Goal: Transaction & Acquisition: Purchase product/service

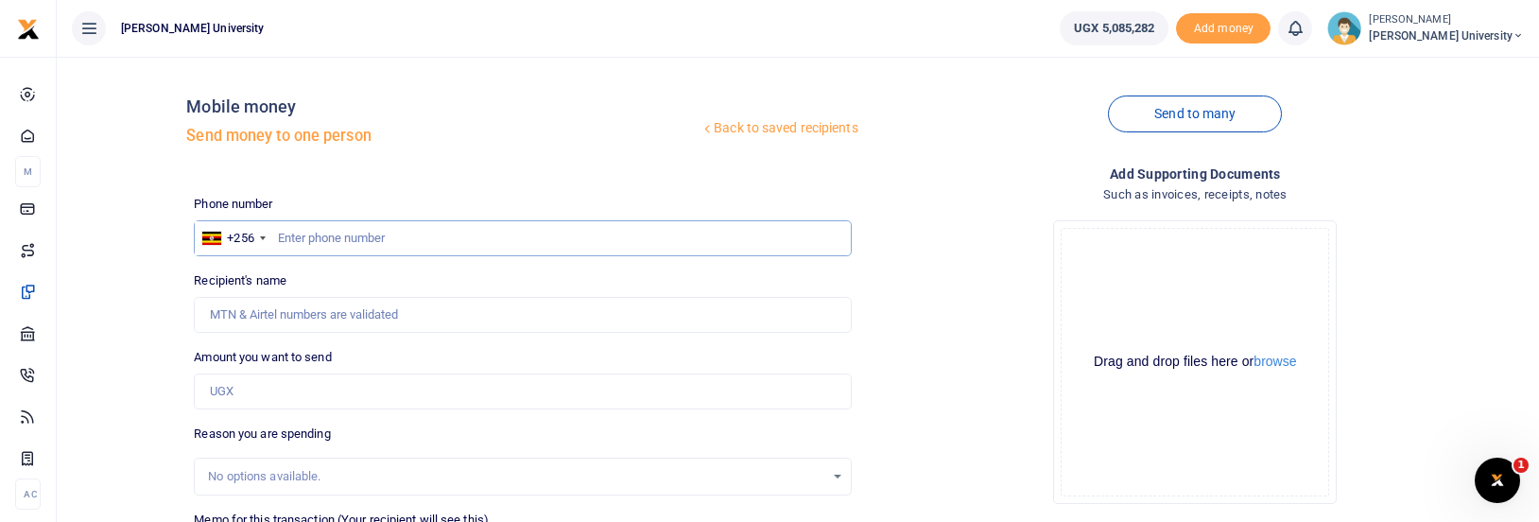
click at [539, 250] on input "text" at bounding box center [522, 238] width 657 height 36
type input "702527824"
click at [427, 392] on input "Amount you want to send" at bounding box center [522, 391] width 657 height 36
type input "Livingstone Tumwesige"
click at [500, 313] on input "Found" at bounding box center [522, 315] width 657 height 36
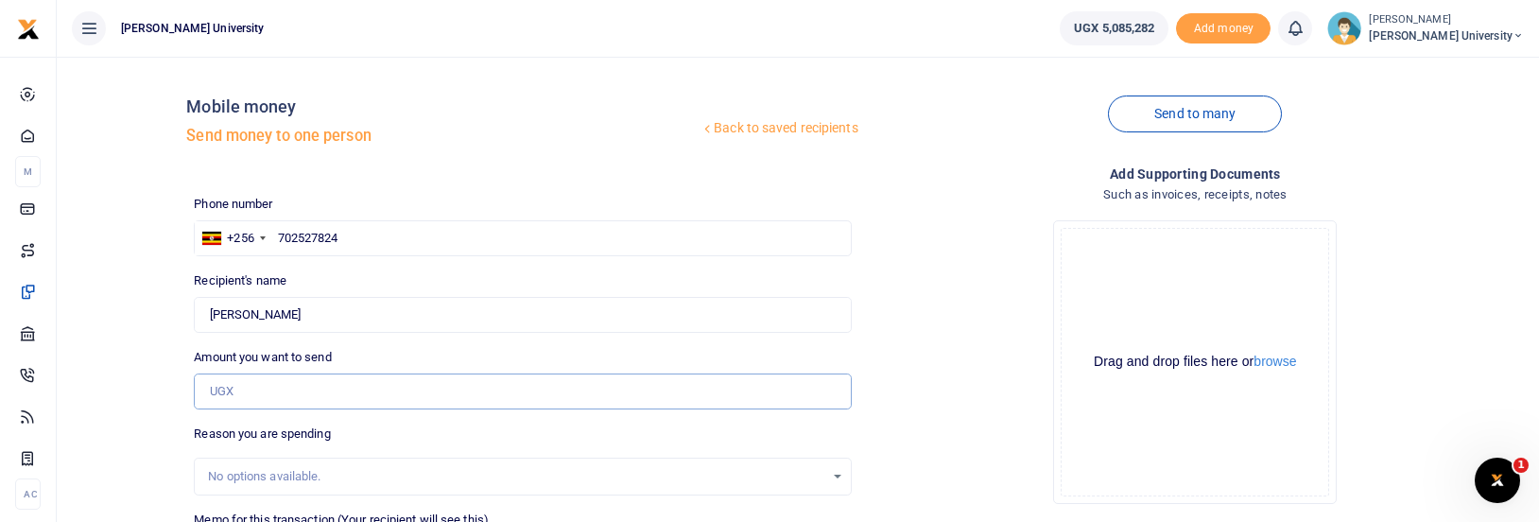
click at [274, 389] on input "Amount you want to send" at bounding box center [522, 391] width 657 height 36
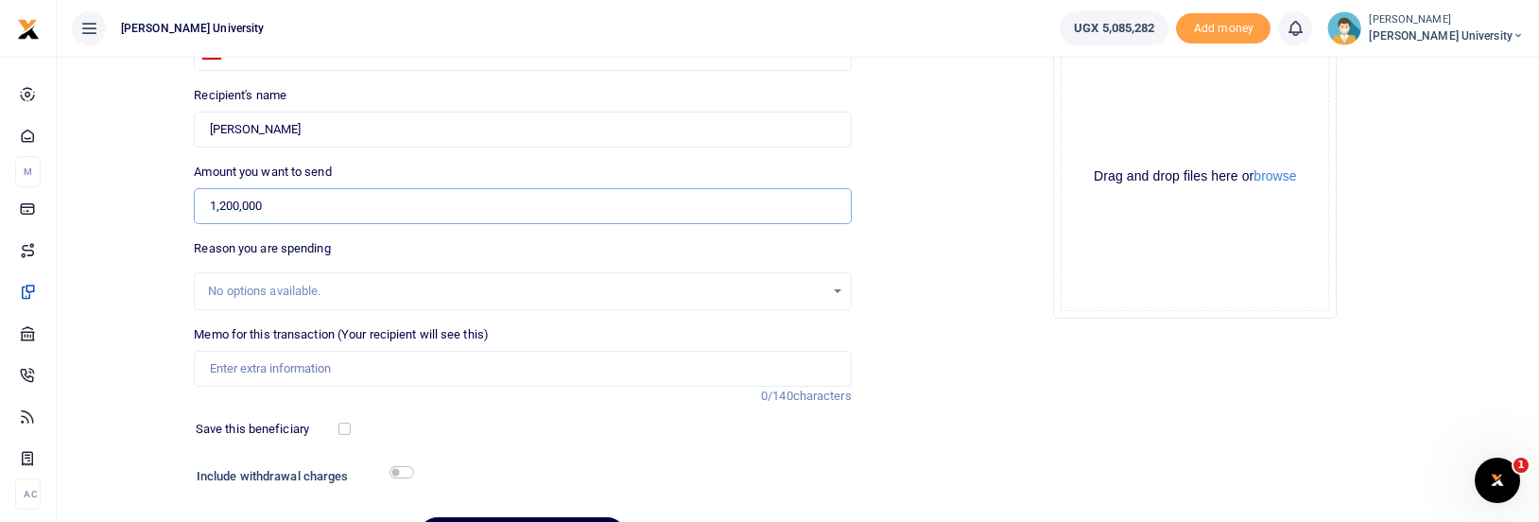
scroll to position [297, 0]
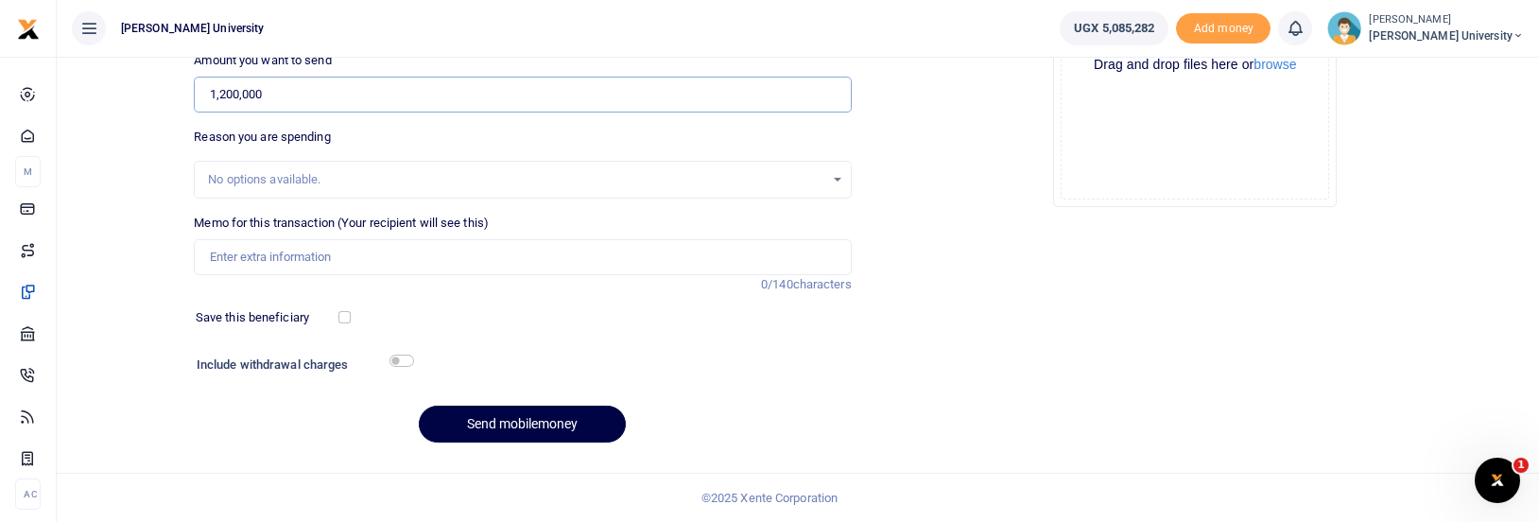
type input "1,200,000"
click at [285, 248] on input "Memo for this transaction (Your recipient will see this)" at bounding box center [522, 257] width 657 height 36
type input "Computer for kcu van"
click at [469, 423] on button "Send mobilemoney" at bounding box center [522, 424] width 207 height 37
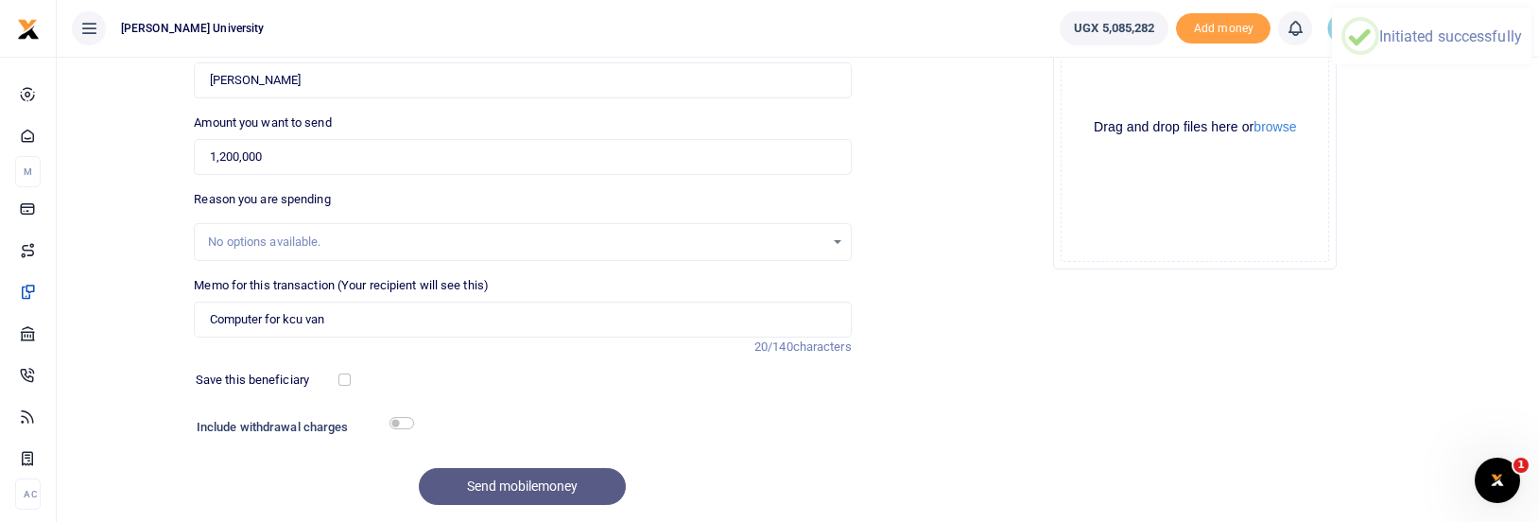
scroll to position [0, 0]
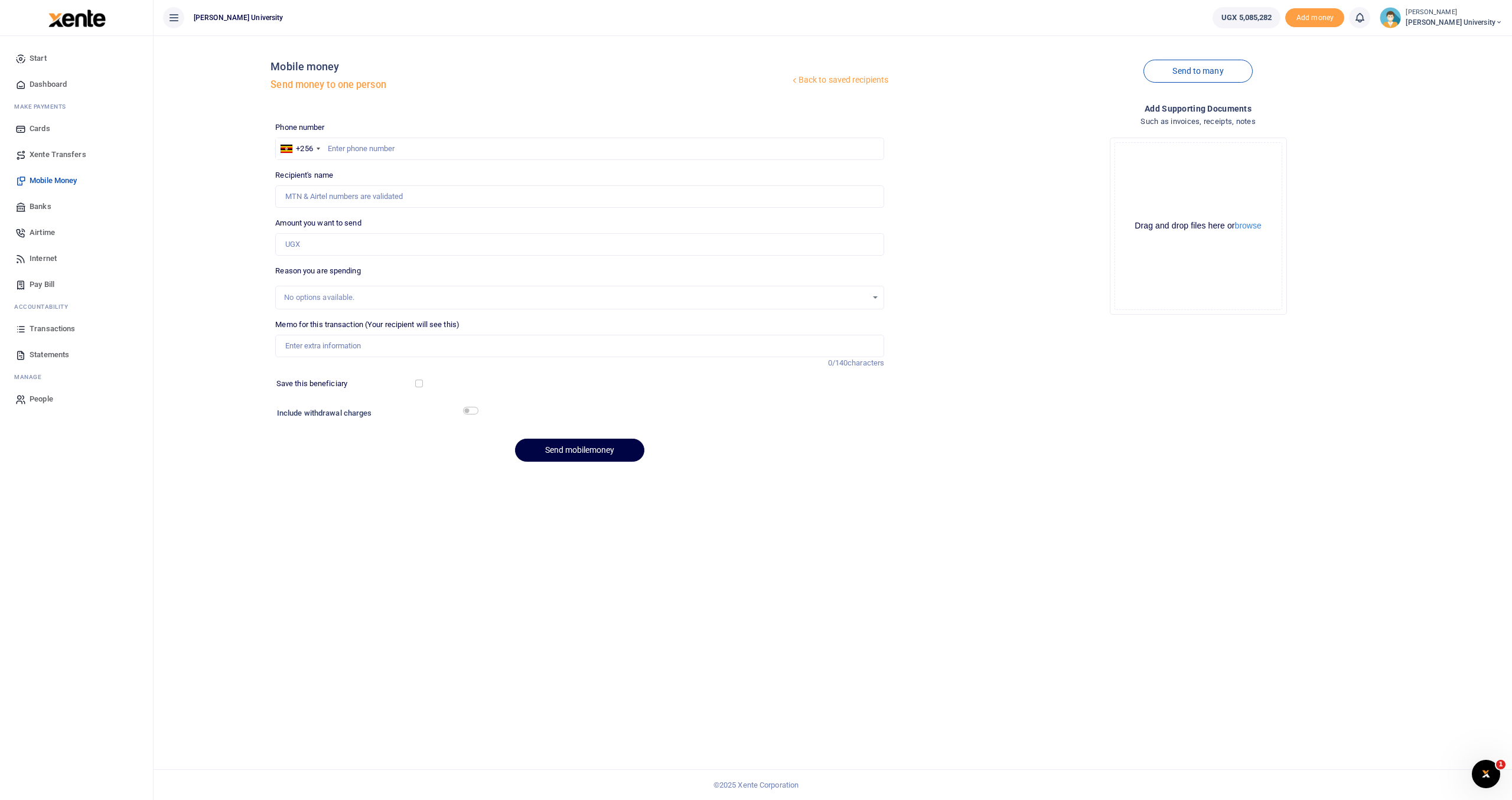
click at [39, 325] on span "Transactions" at bounding box center [52, 328] width 46 height 12
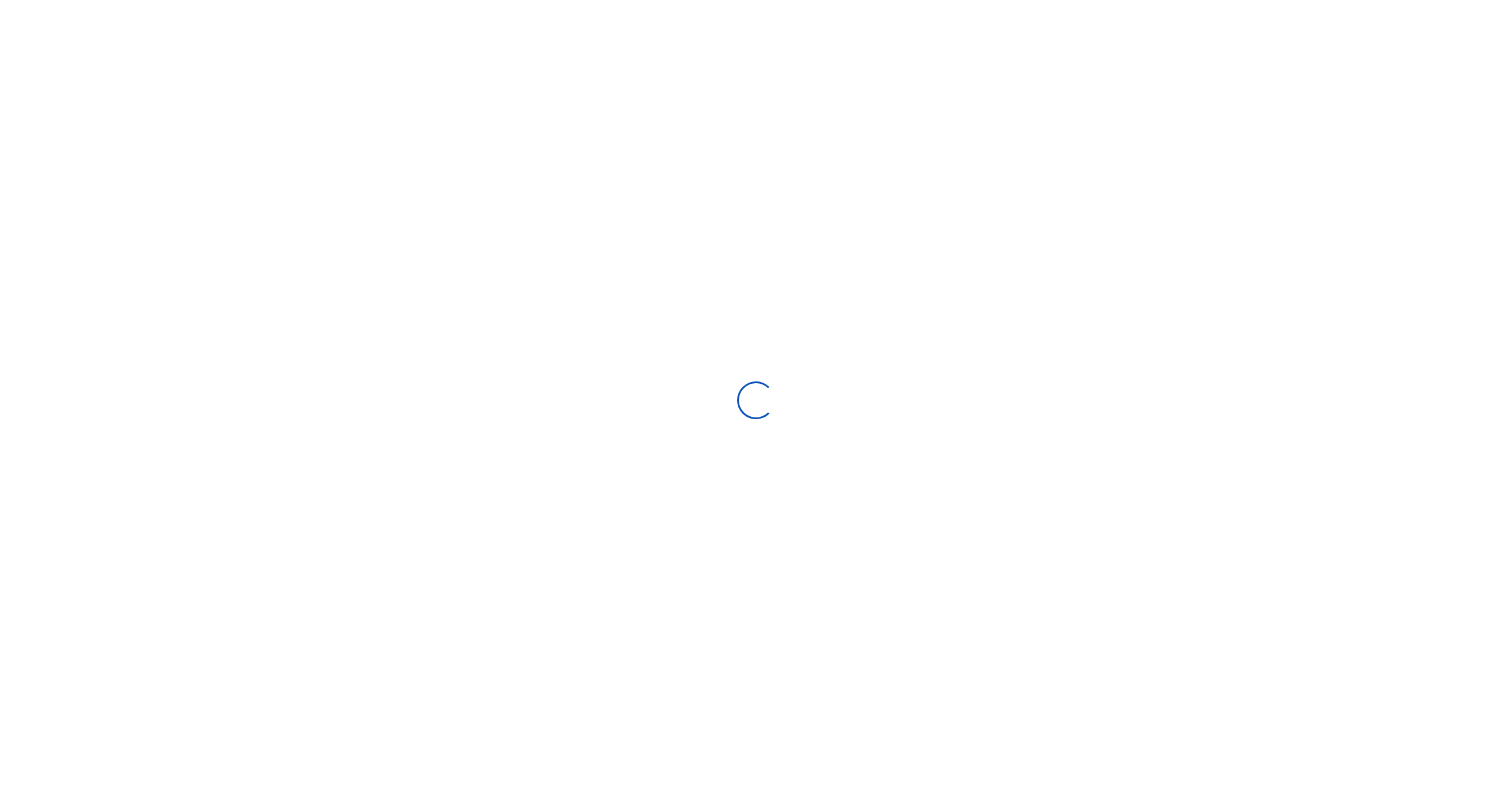
select select
type input "09/15/2025 - 10/14/2025"
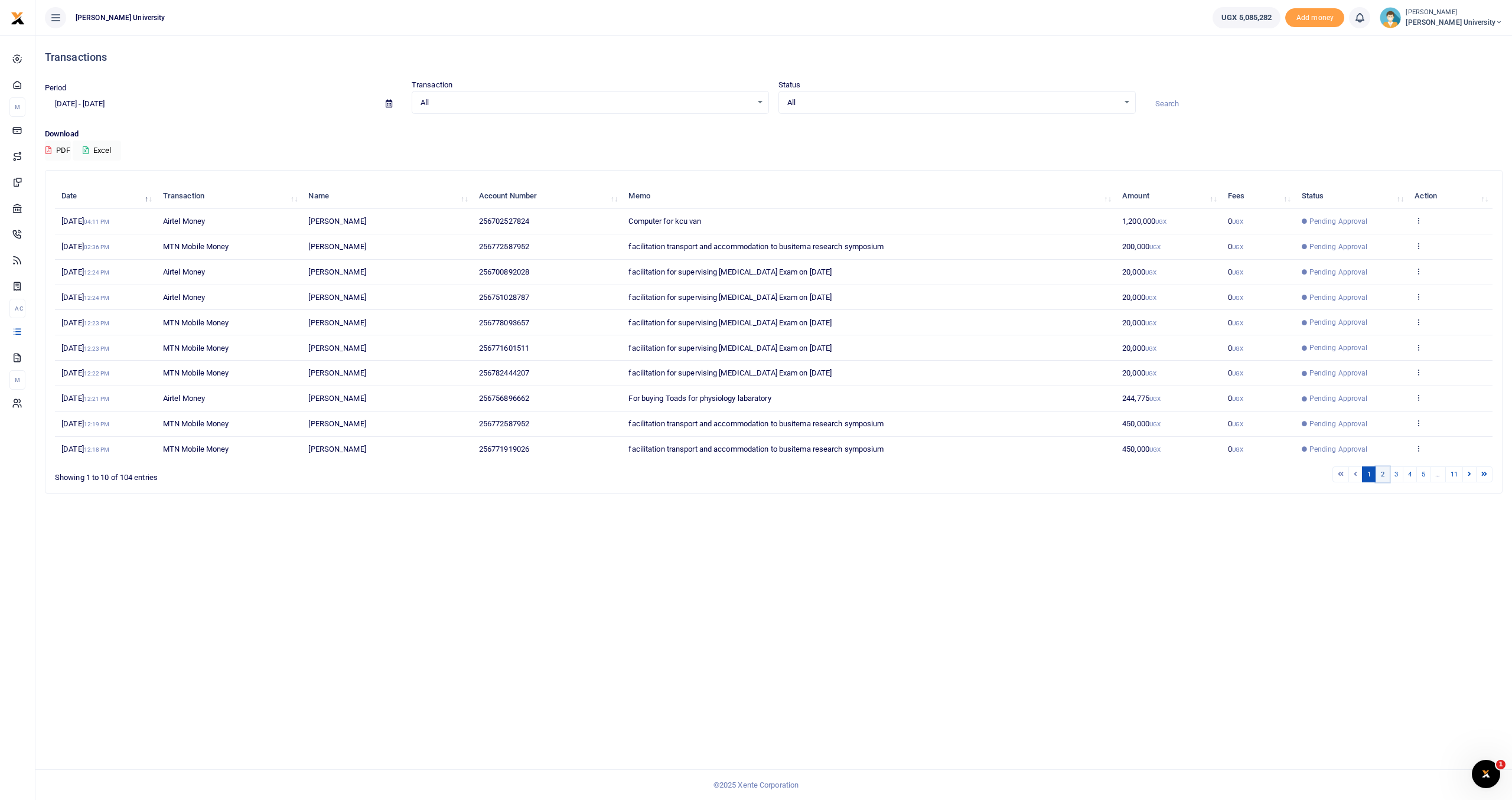
click at [1385, 473] on link "2" at bounding box center [1383, 475] width 14 height 16
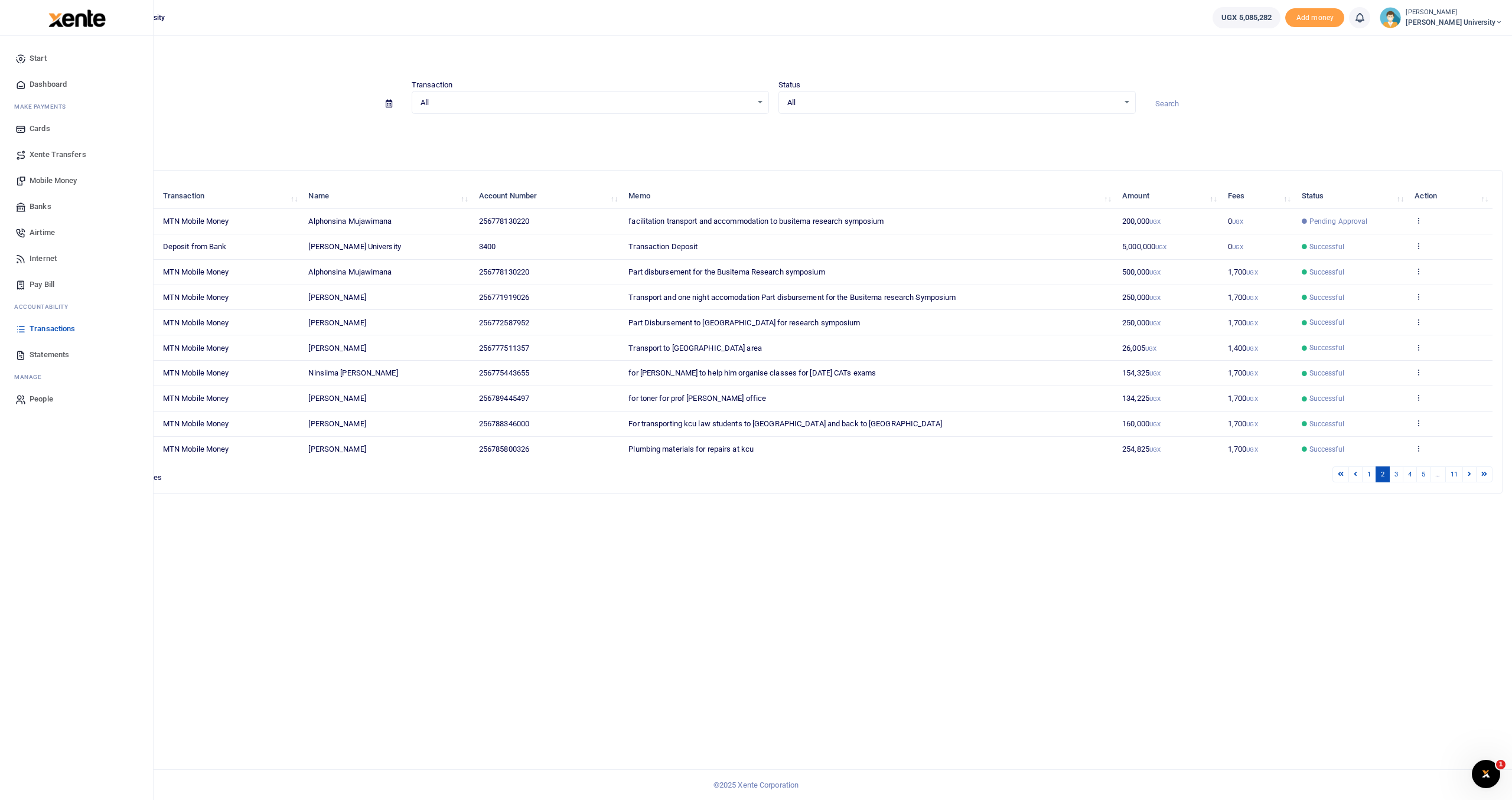
click at [46, 177] on span "Mobile Money" at bounding box center [53, 180] width 47 height 12
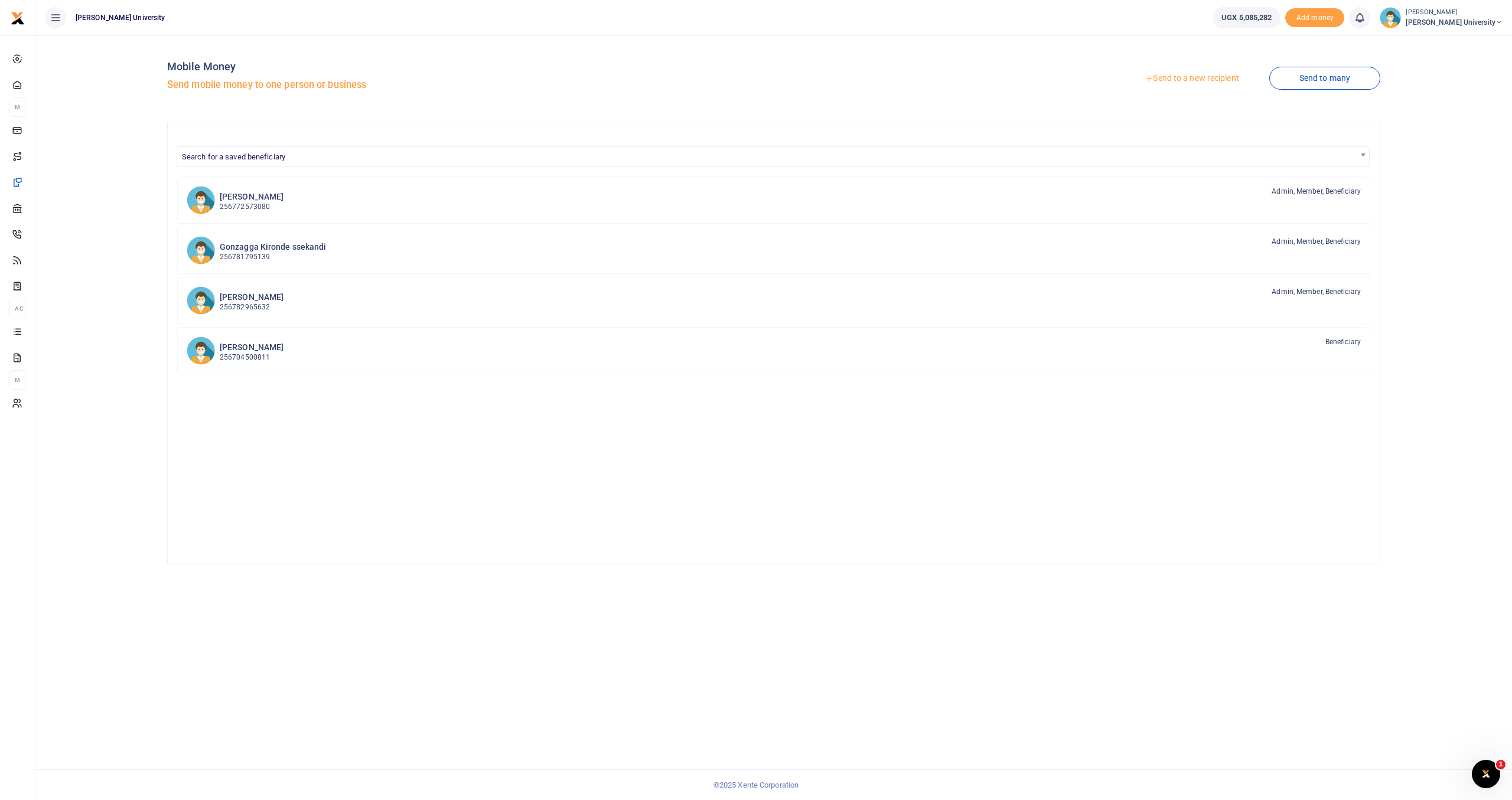
click at [1208, 78] on link "Send to a new recipient" at bounding box center [1191, 79] width 154 height 21
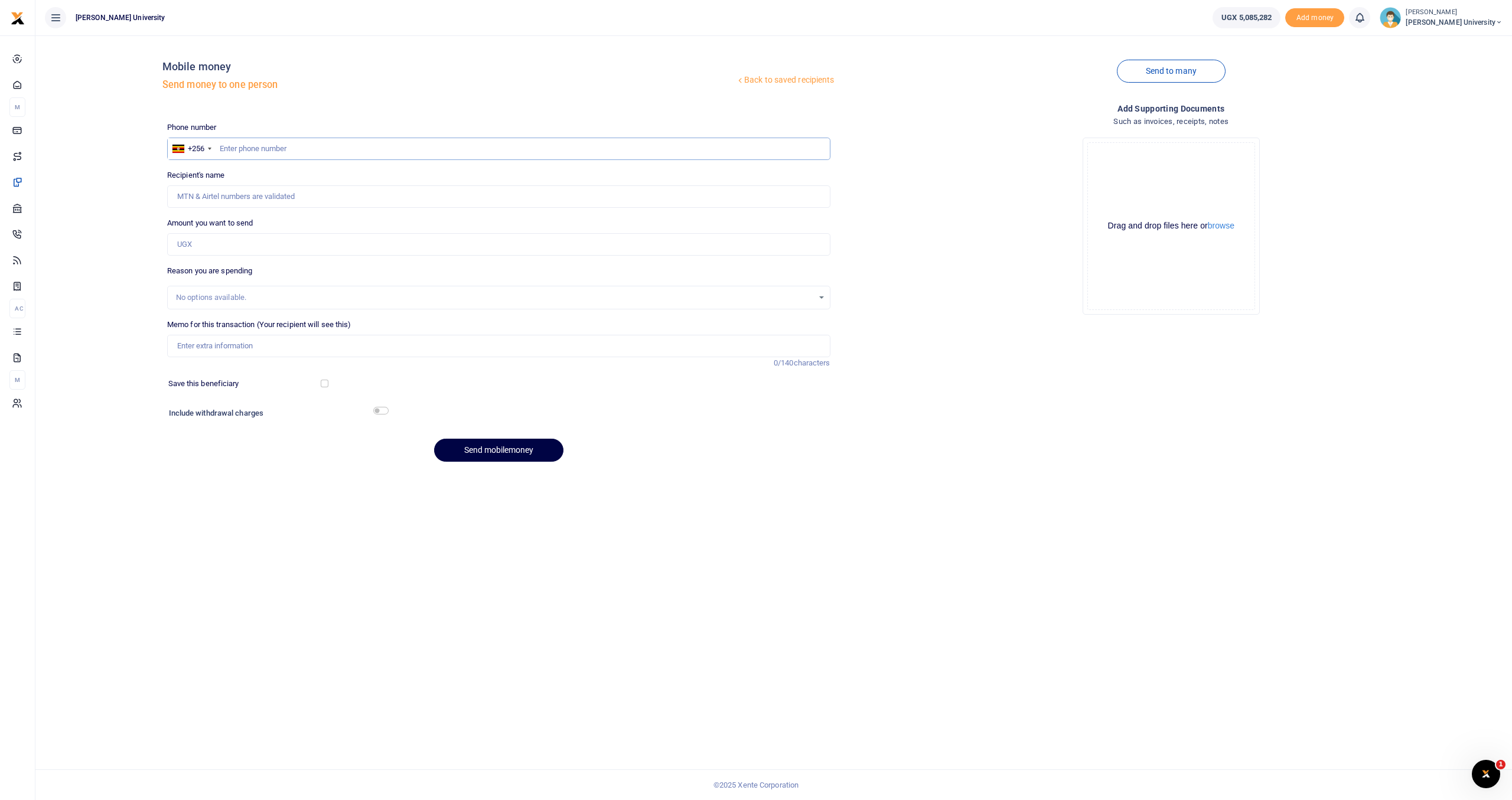
click at [291, 147] on input "text" at bounding box center [499, 149] width 664 height 22
type input "789445497"
type input "Paphra Mugisha"
type input "789445497"
click at [240, 250] on input "Amount you want to send" at bounding box center [499, 244] width 664 height 22
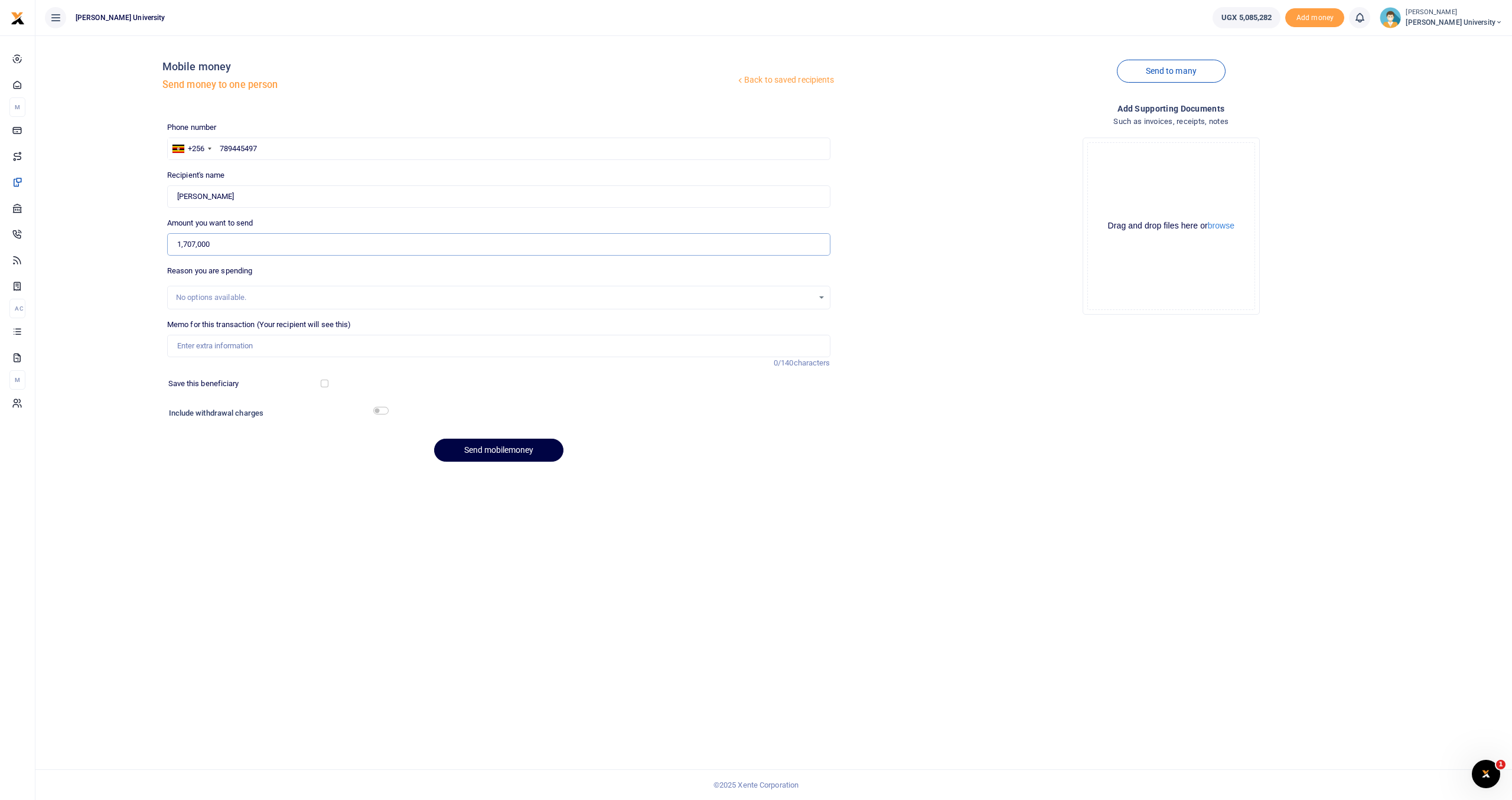
type input "1,707,000"
click at [194, 343] on input "Memo for this transaction (Your recipient will see this)" at bounding box center [499, 346] width 664 height 22
type input "d"
click at [252, 348] on input "for purchase of paper, pens and markers" at bounding box center [499, 346] width 664 height 22
type input "for purchase of paper pens and markers"
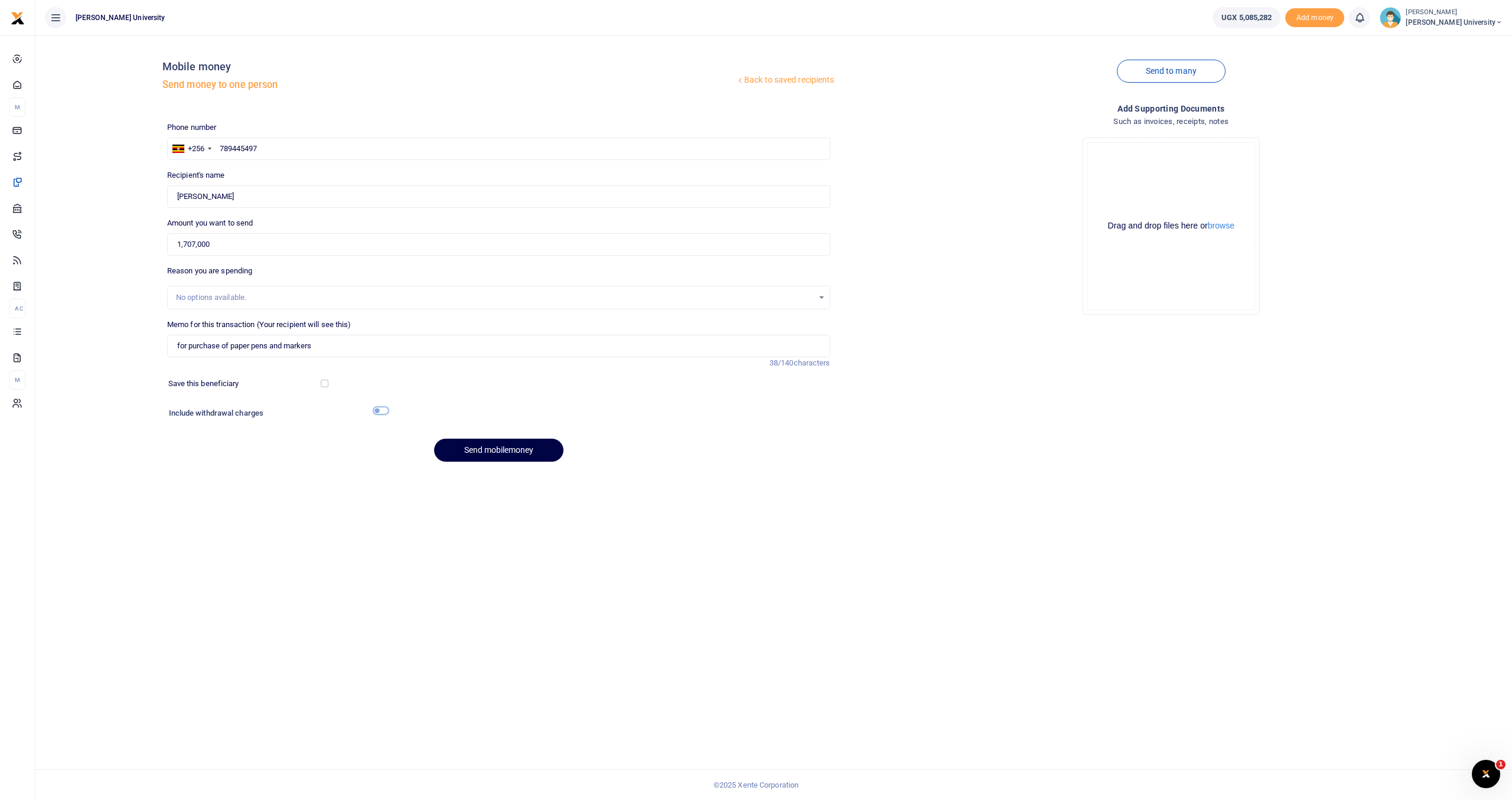
click at [382, 411] on input "checkbox" at bounding box center [381, 410] width 16 height 7
checkbox input "true"
click at [456, 481] on button "Send mobilemoney" at bounding box center [499, 482] width 129 height 23
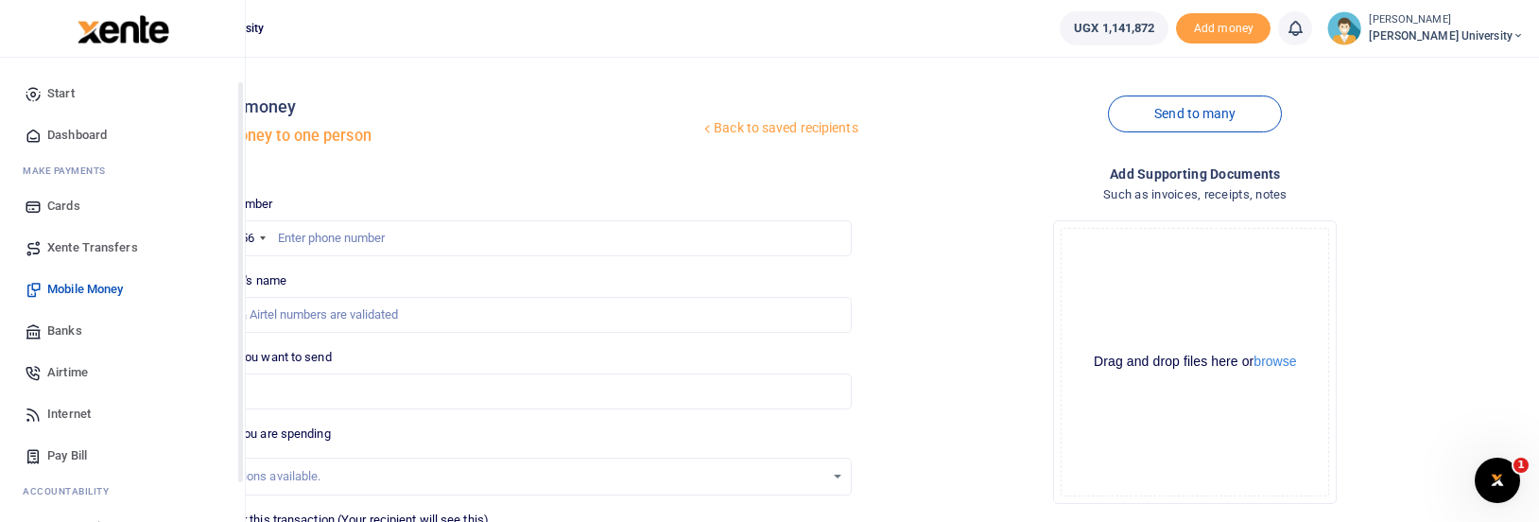
scroll to position [152, 0]
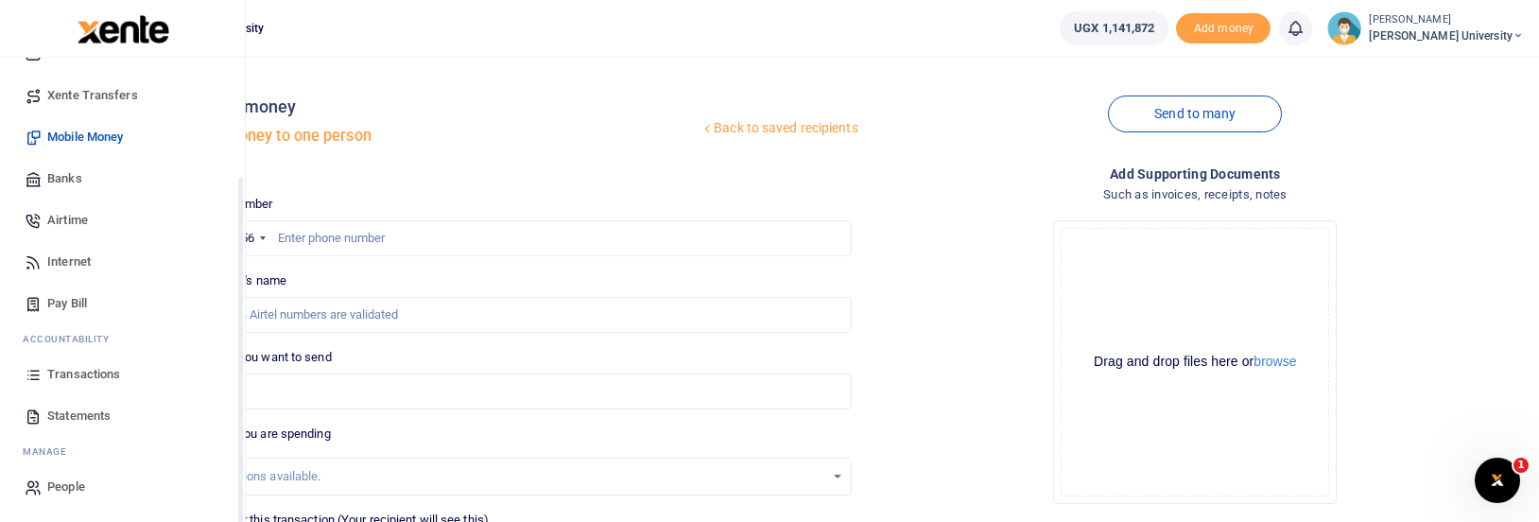
click at [82, 368] on span "Transactions" at bounding box center [83, 374] width 73 height 19
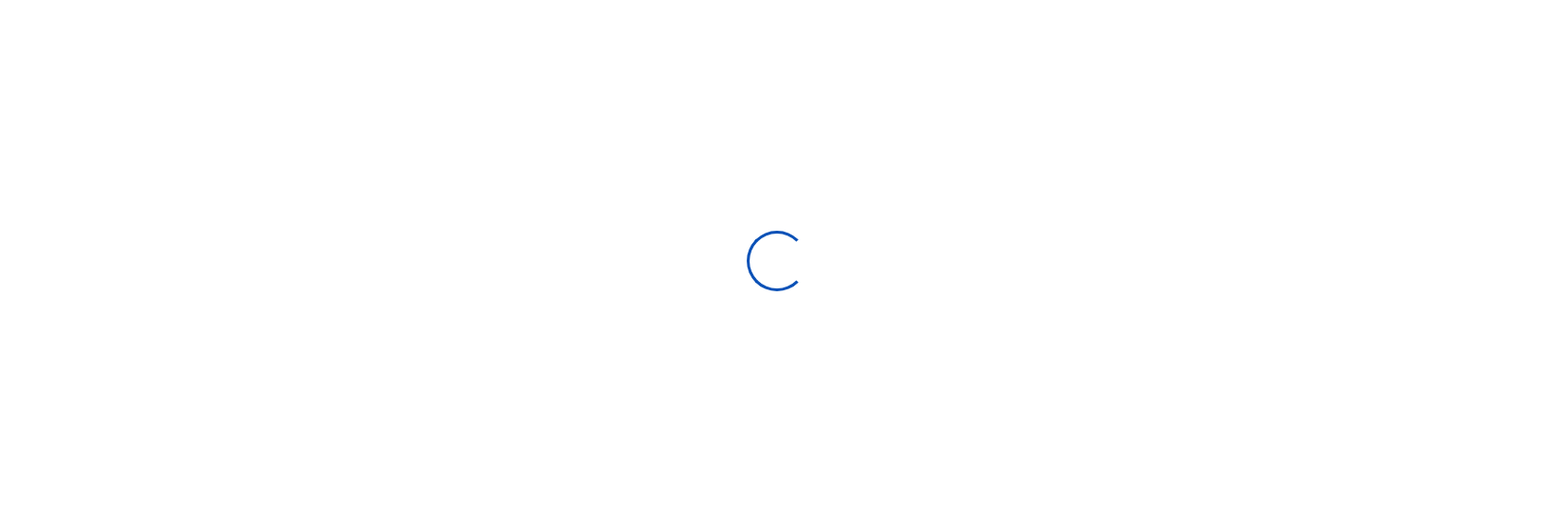
type input "[DATE] - [DATE]"
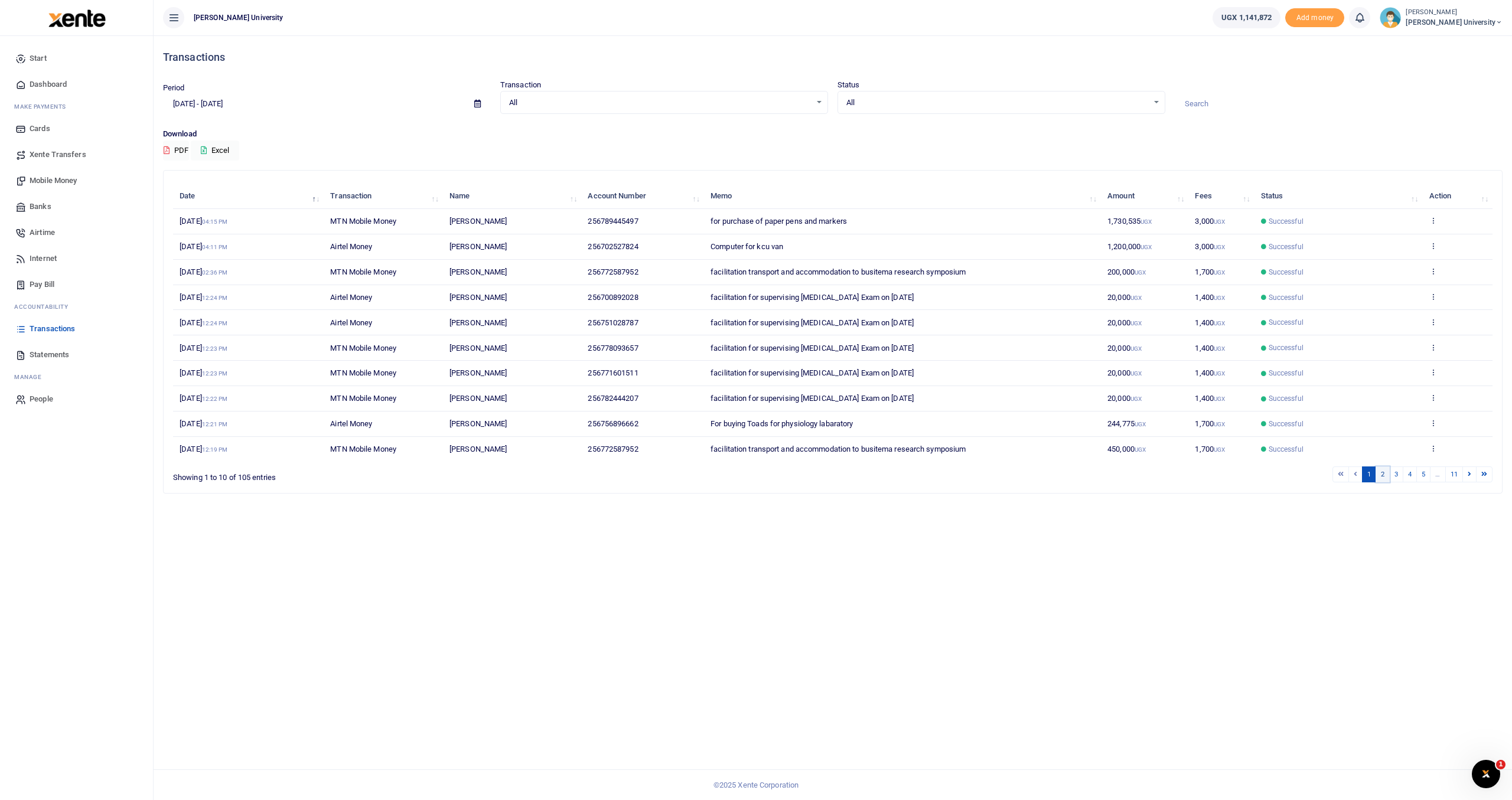
click at [970, 325] on link "2" at bounding box center [1383, 475] width 14 height 16
